Goal: Information Seeking & Learning: Learn about a topic

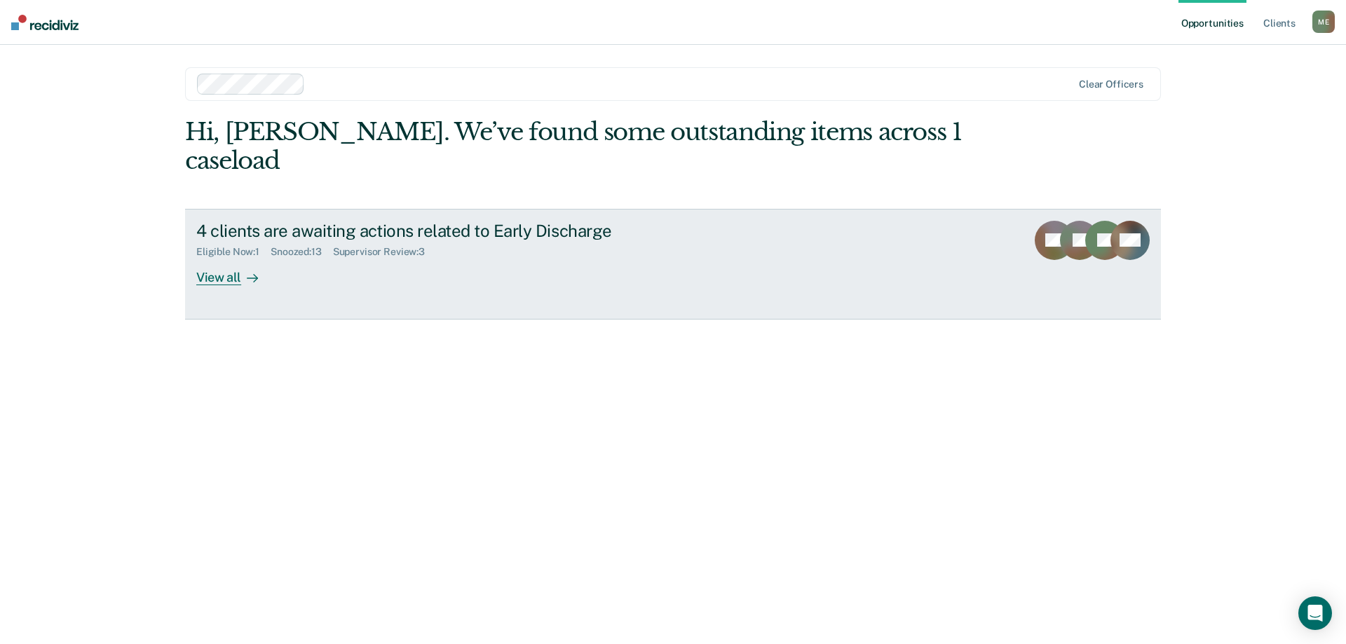
click at [229, 258] on div "View all" at bounding box center [235, 271] width 79 height 27
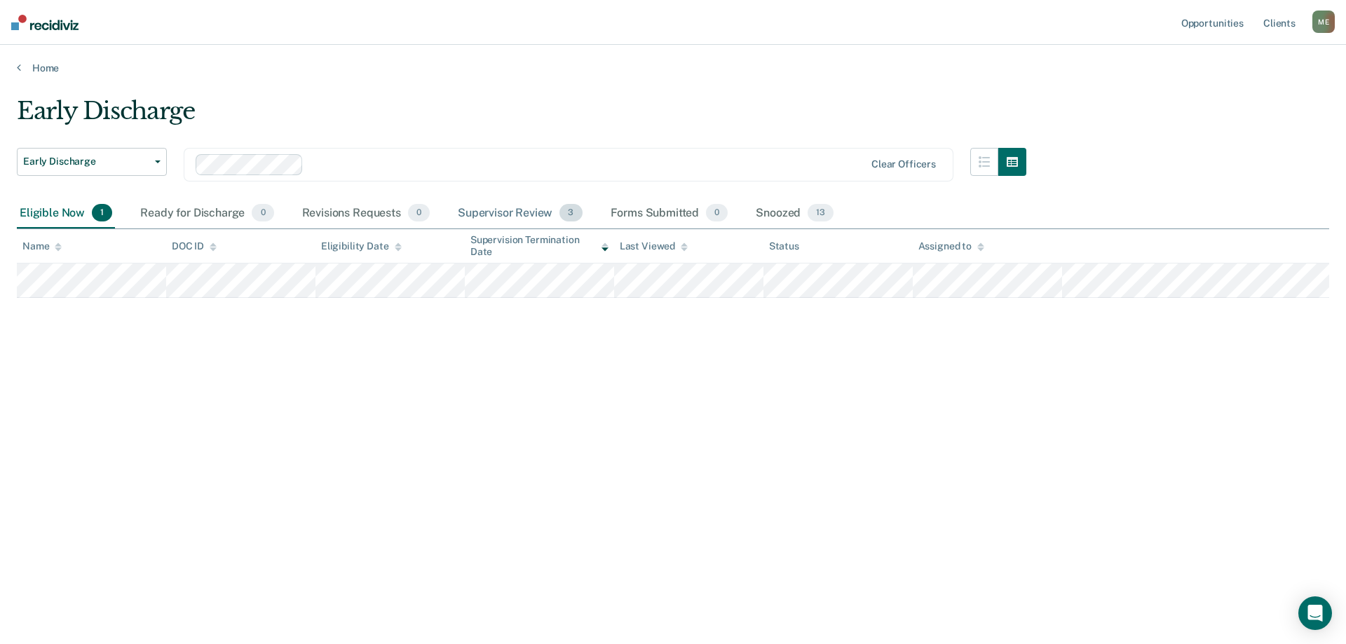
click at [529, 211] on div "Supervisor Review 3" at bounding box center [520, 213] width 130 height 31
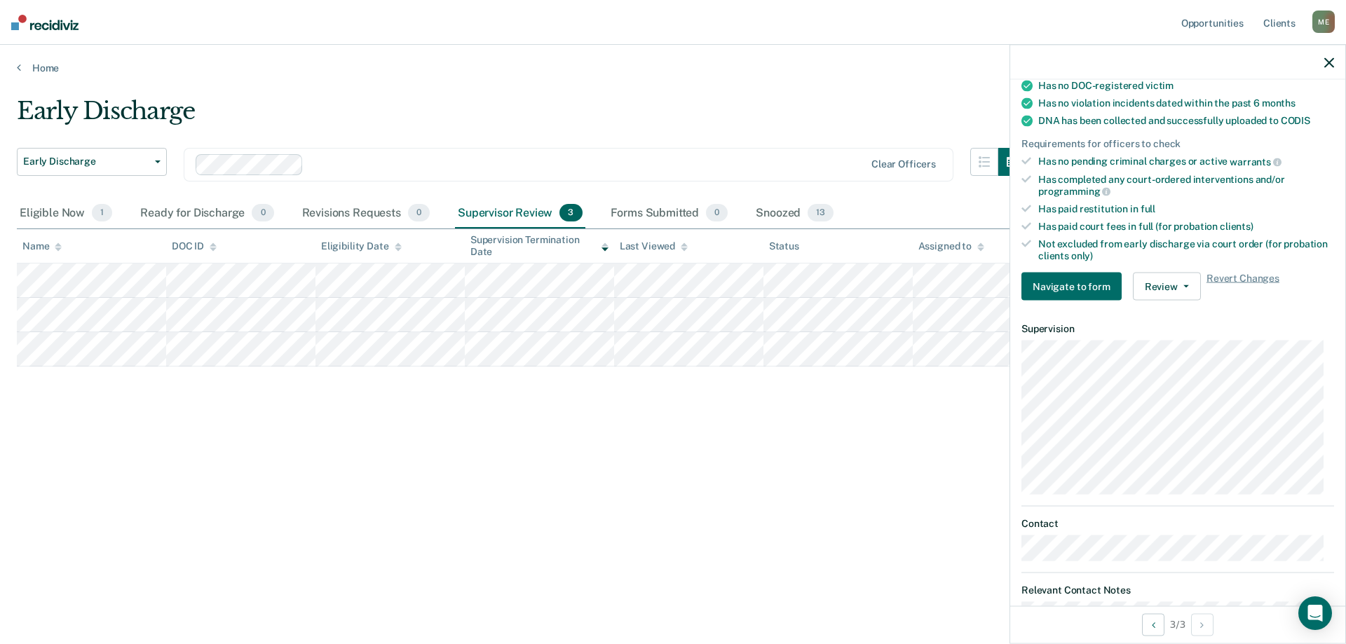
scroll to position [327, 0]
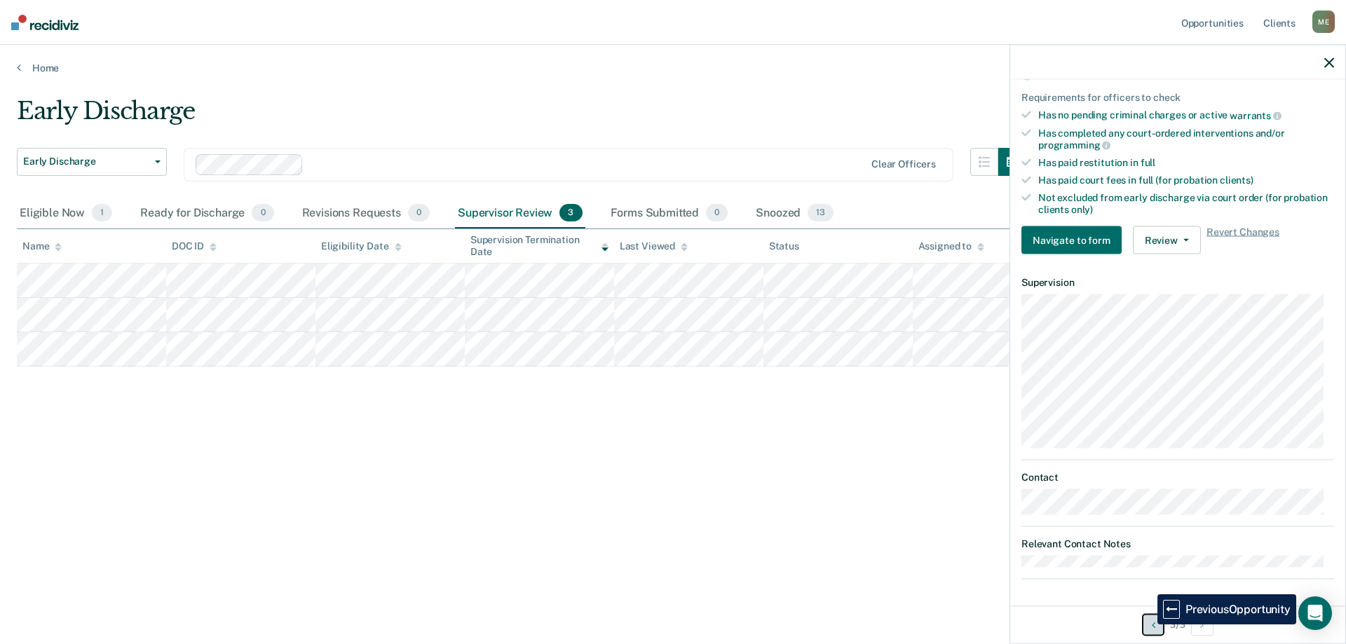
click at [1147, 625] on button "Previous Opportunity" at bounding box center [1153, 624] width 22 height 22
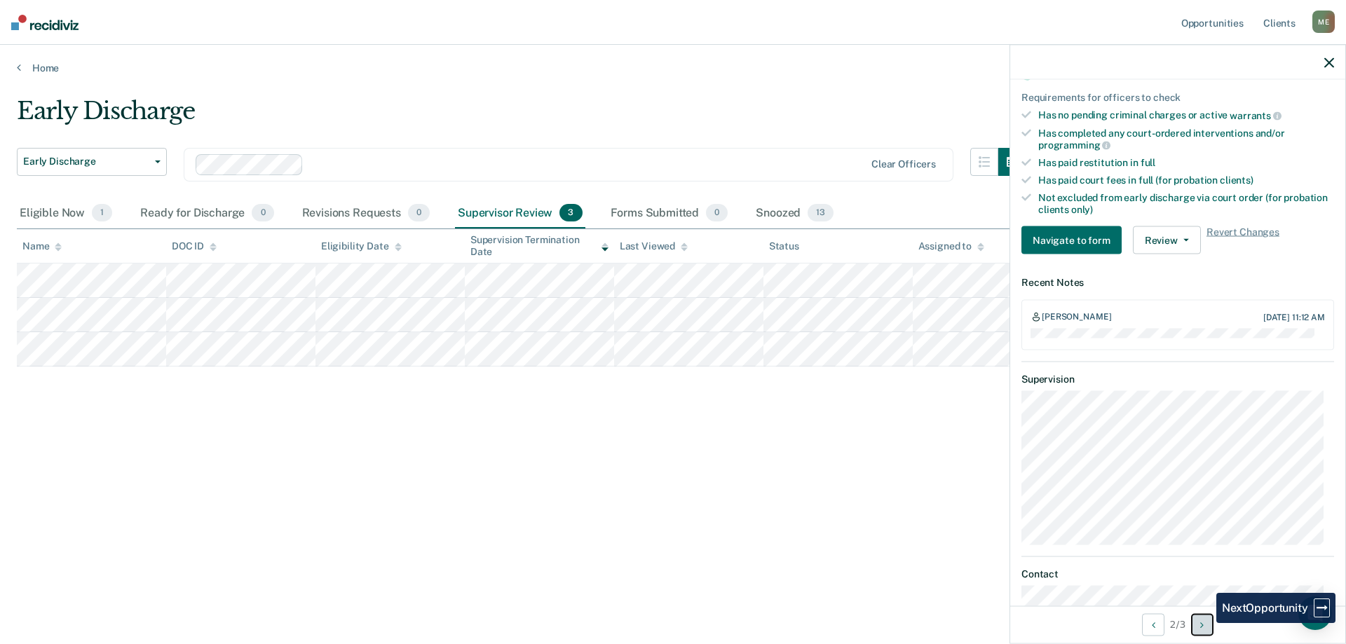
click at [1204, 623] on icon "Next Opportunity" at bounding box center [1202, 625] width 4 height 10
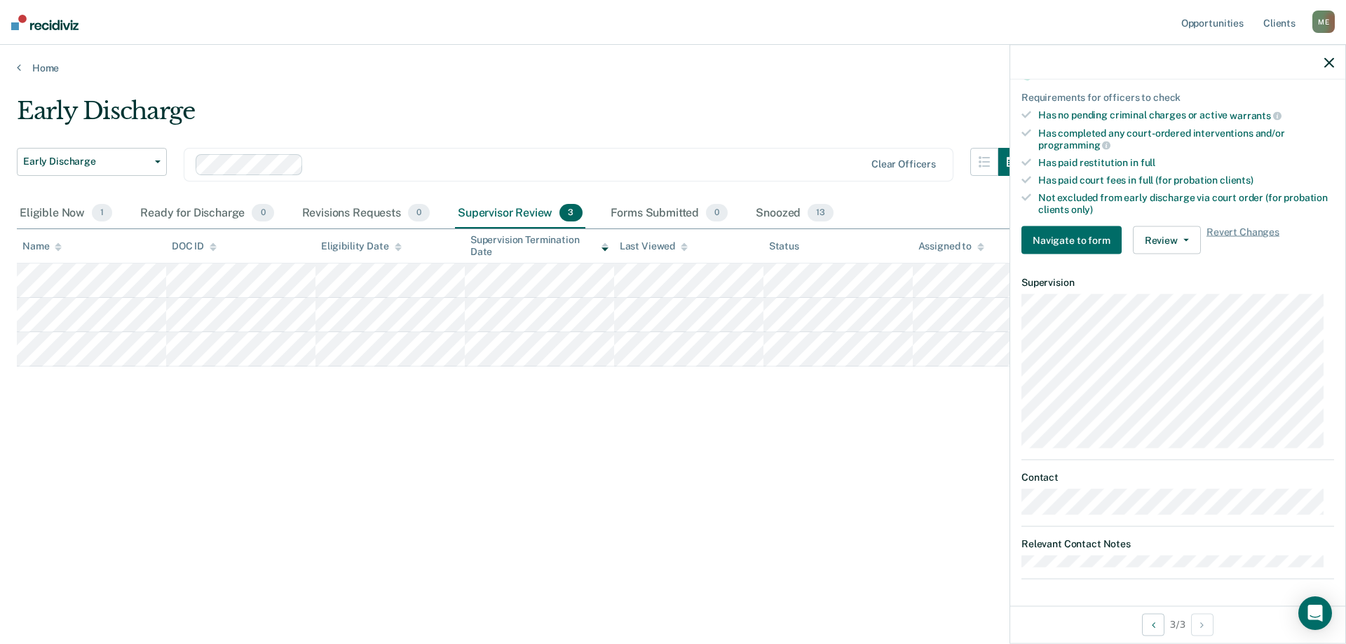
click at [1331, 70] on div at bounding box center [1177, 62] width 335 height 35
click at [1336, 60] on div at bounding box center [1177, 62] width 335 height 35
click at [1327, 67] on icon "button" at bounding box center [1329, 62] width 10 height 10
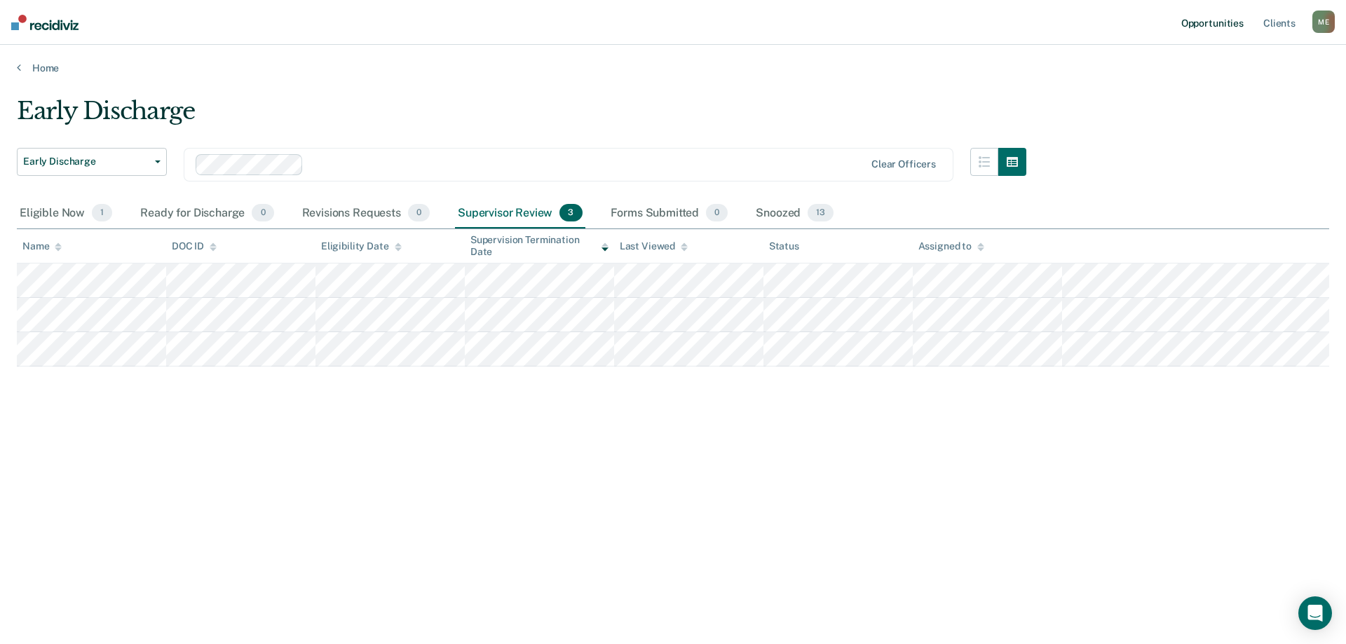
click at [1230, 24] on link "Opportunities" at bounding box center [1213, 22] width 68 height 45
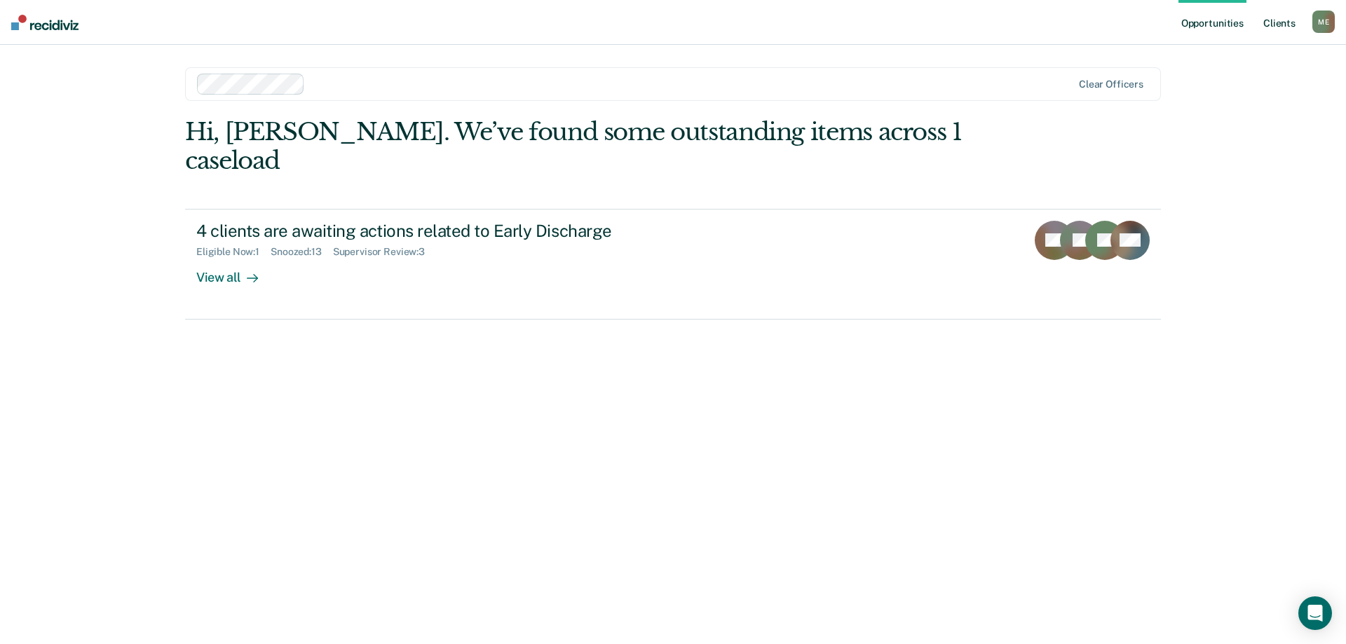
click at [1276, 27] on link "Client s" at bounding box center [1280, 22] width 38 height 45
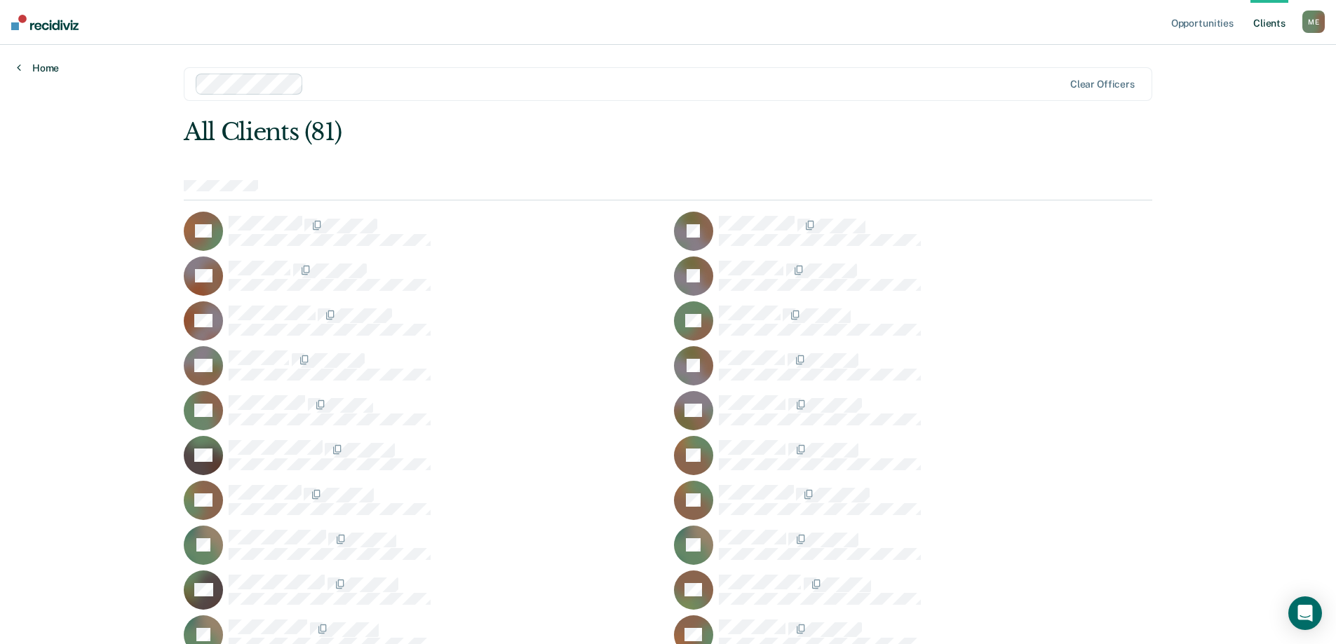
click at [48, 65] on link "Home" at bounding box center [38, 68] width 42 height 13
